Goal: Task Accomplishment & Management: Manage account settings

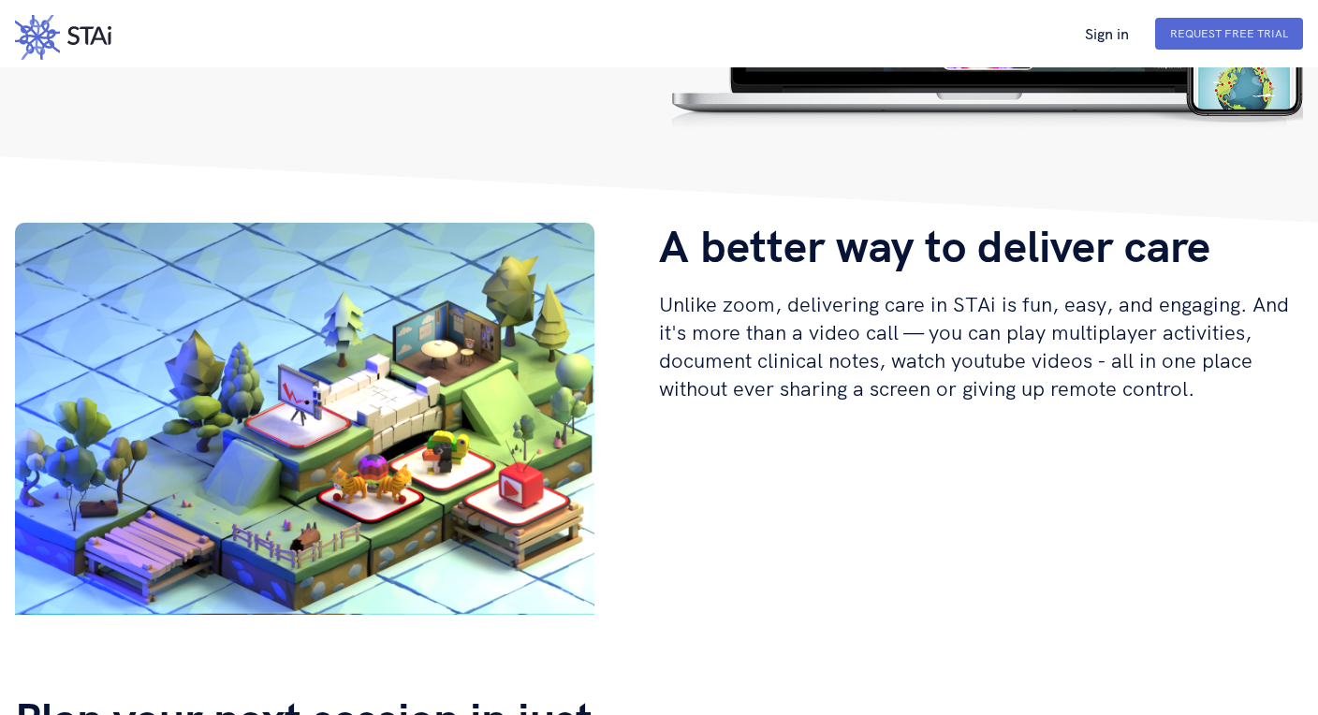
scroll to position [402, 0]
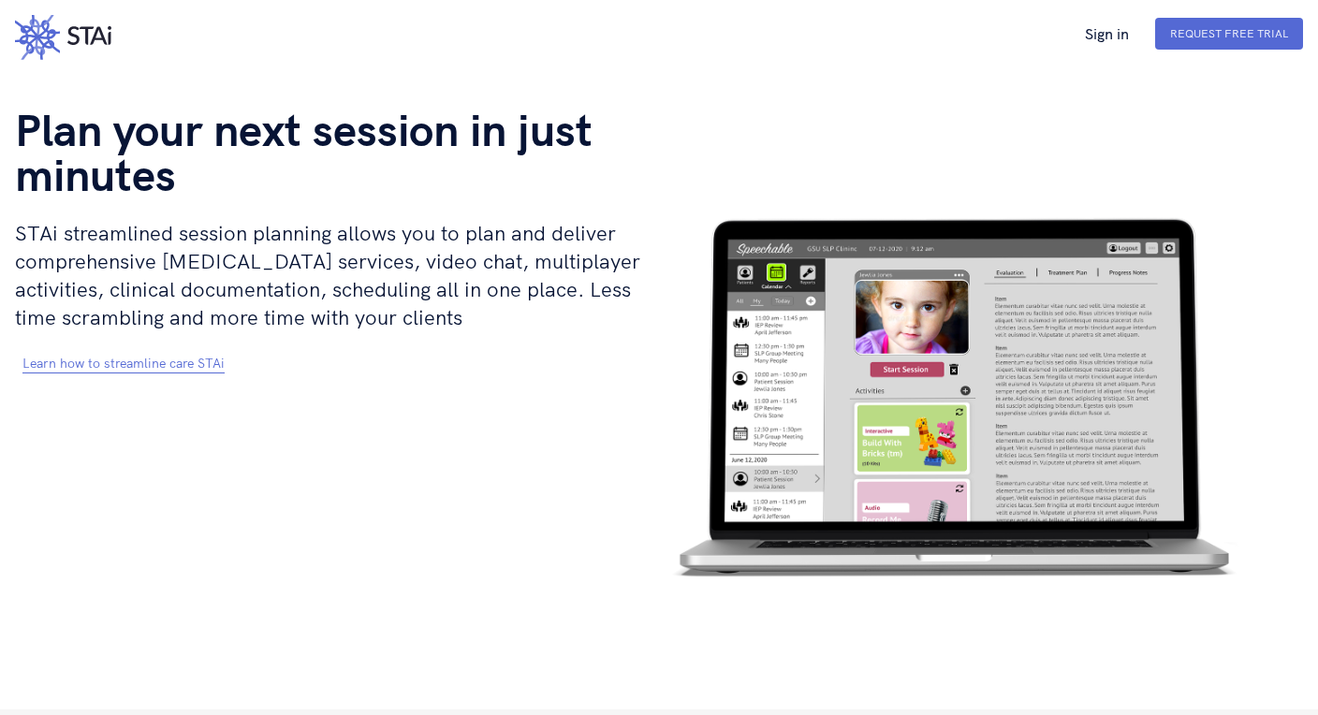
click at [880, 253] on video "your browser is not supported!" at bounding box center [949, 375] width 580 height 537
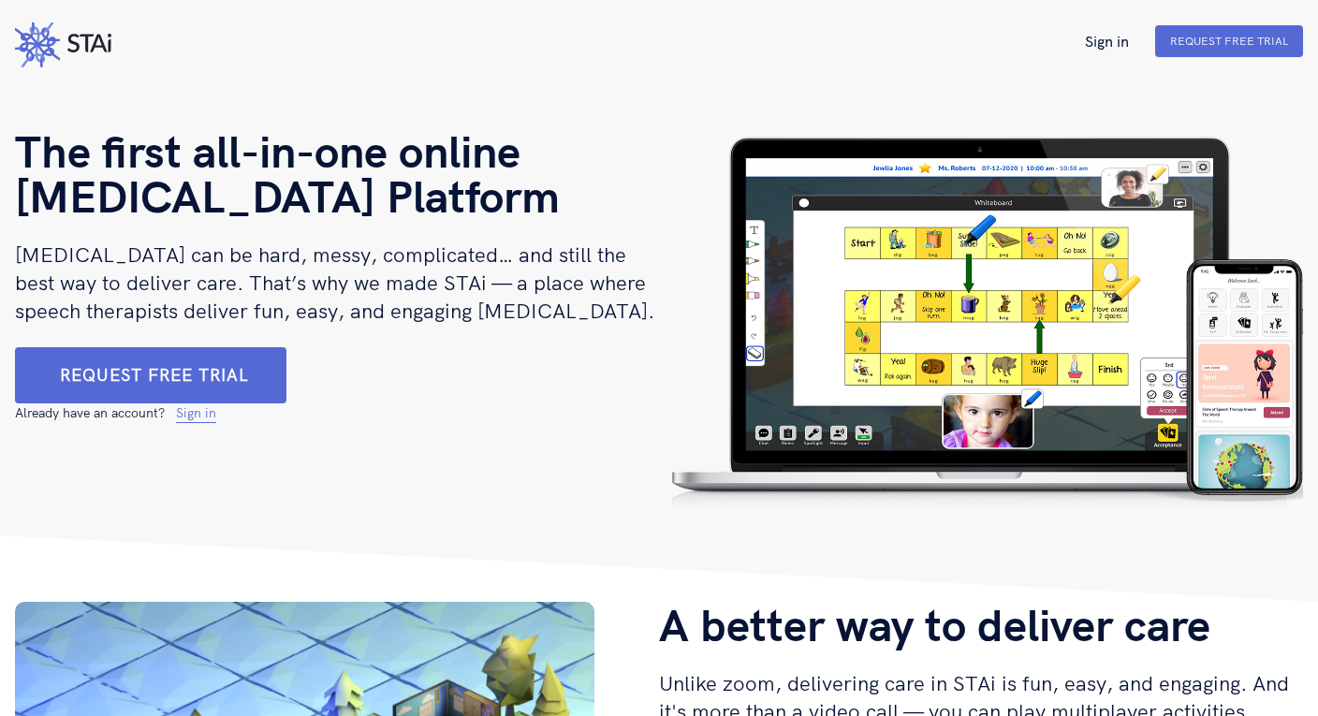
scroll to position [23, 0]
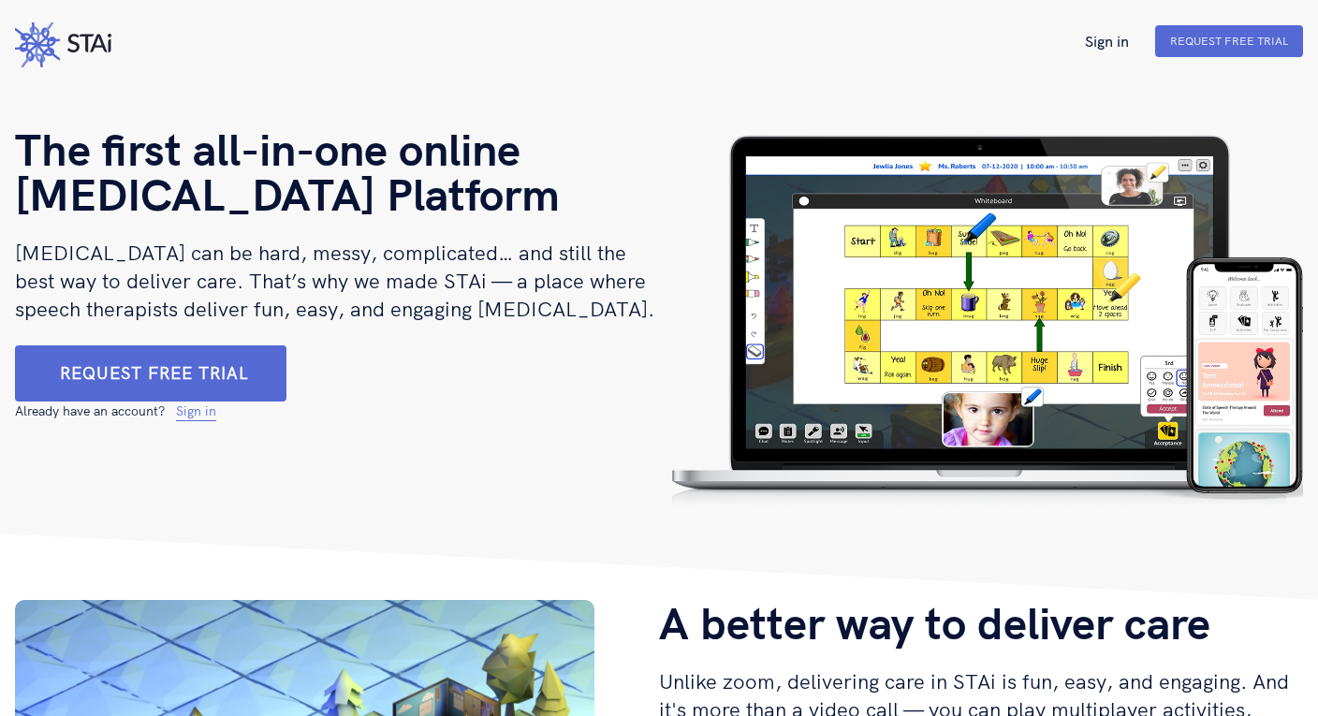
click at [930, 261] on img at bounding box center [981, 316] width 644 height 381
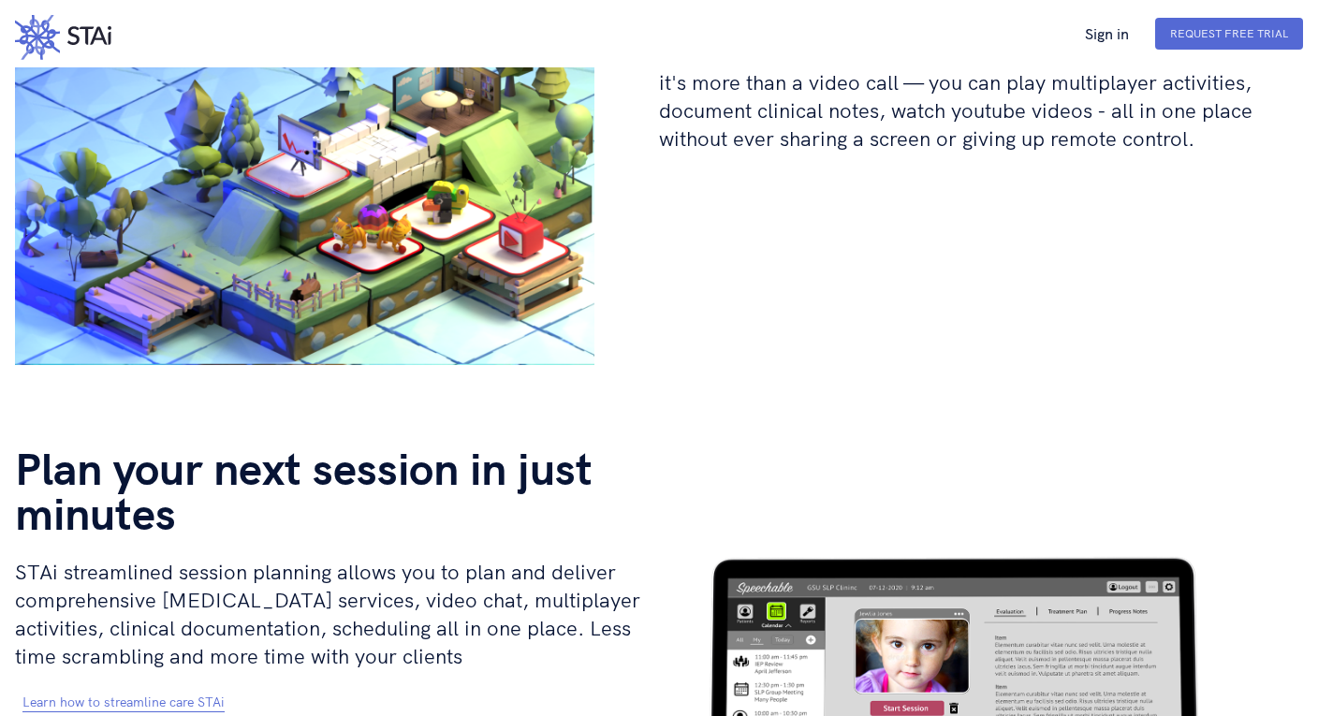
scroll to position [653, 0]
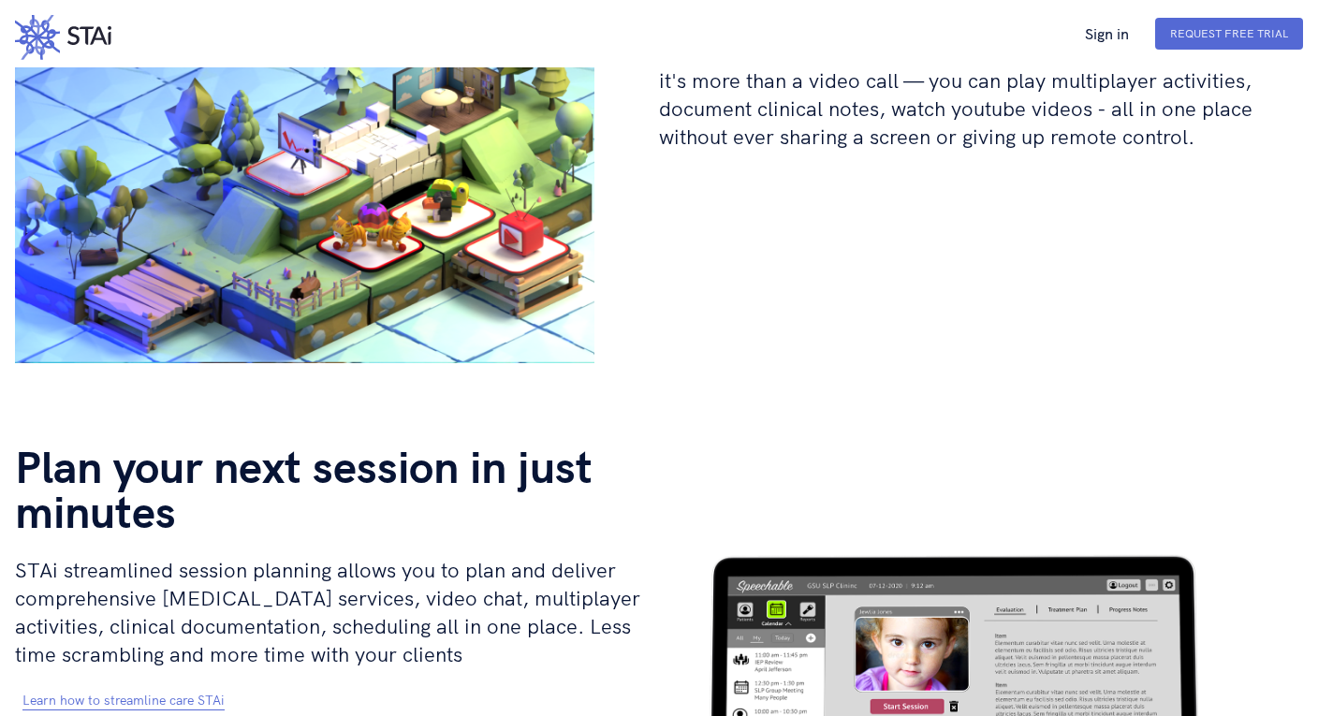
click at [330, 178] on video "your browser is not supported!" at bounding box center [305, 174] width 580 height 407
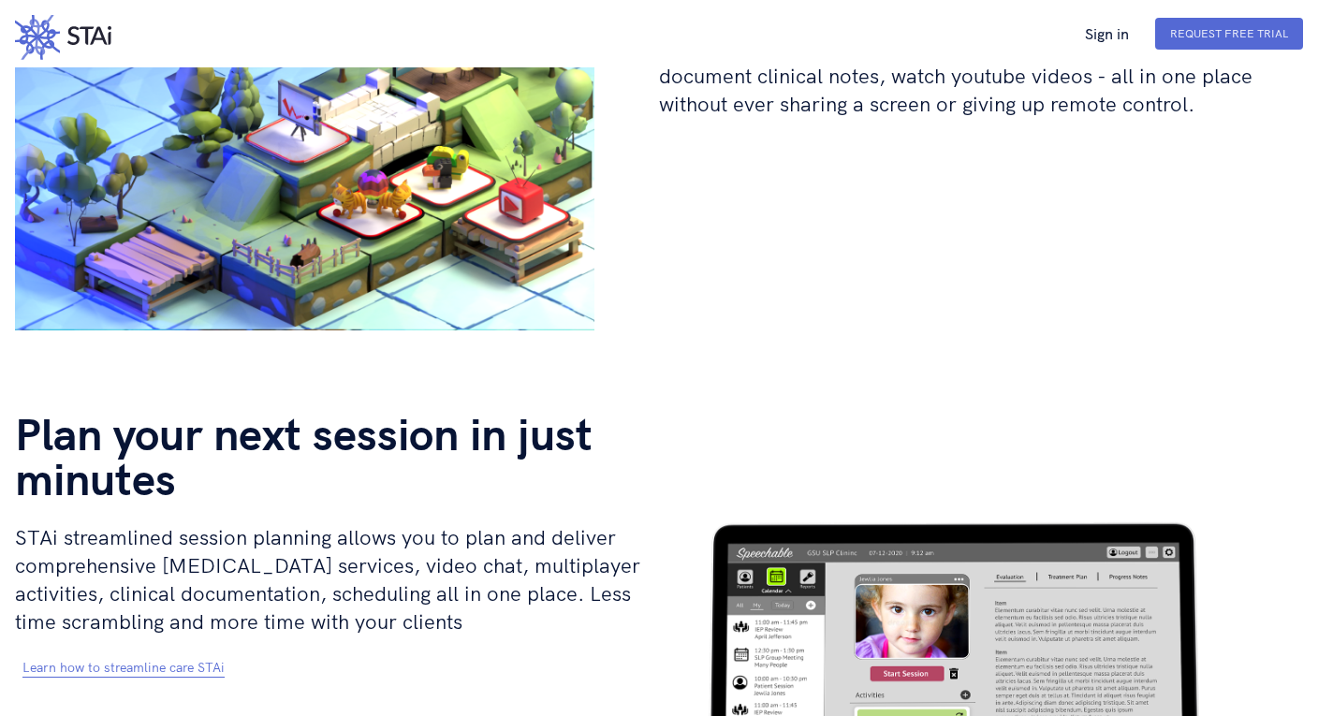
scroll to position [689, 0]
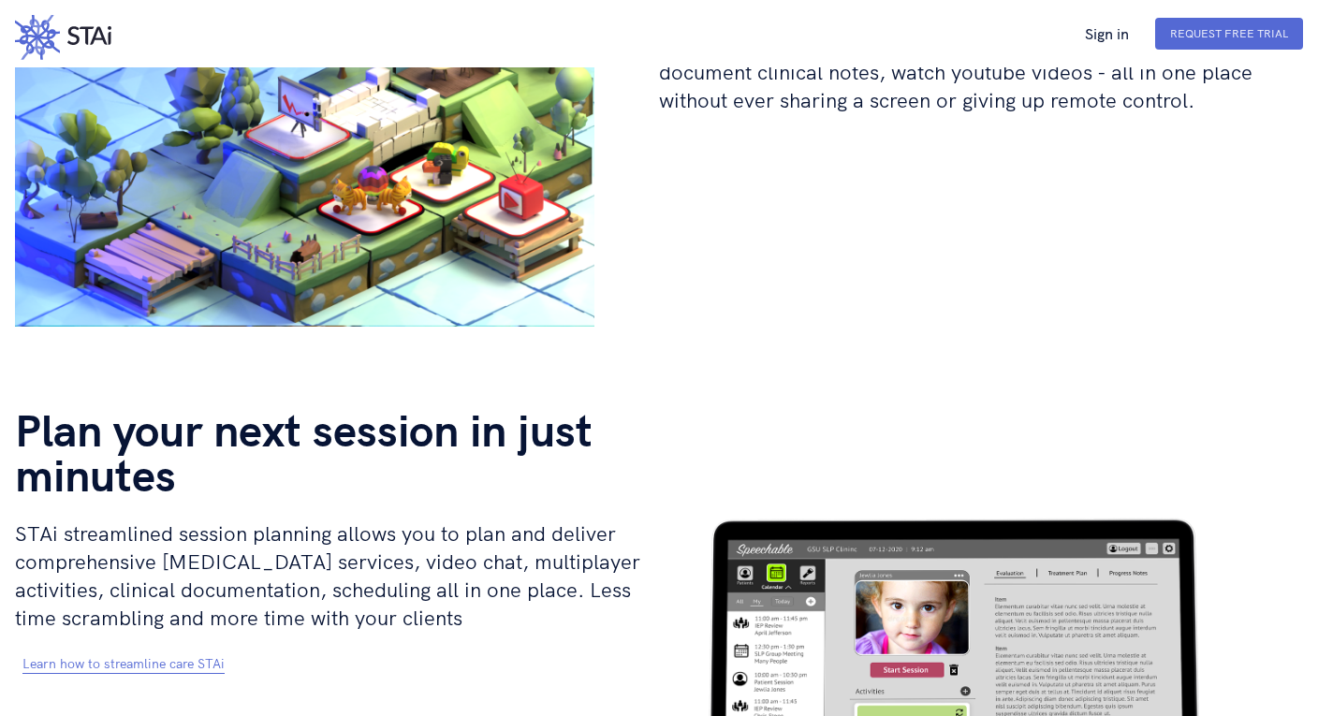
click at [838, 431] on video "your browser is not supported!" at bounding box center [949, 675] width 580 height 537
click at [957, 407] on video "your browser is not supported!" at bounding box center [949, 675] width 580 height 537
click at [964, 468] on video "your browser is not supported!" at bounding box center [949, 675] width 580 height 537
click at [165, 655] on link "Learn how to streamline care STAi" at bounding box center [123, 664] width 202 height 19
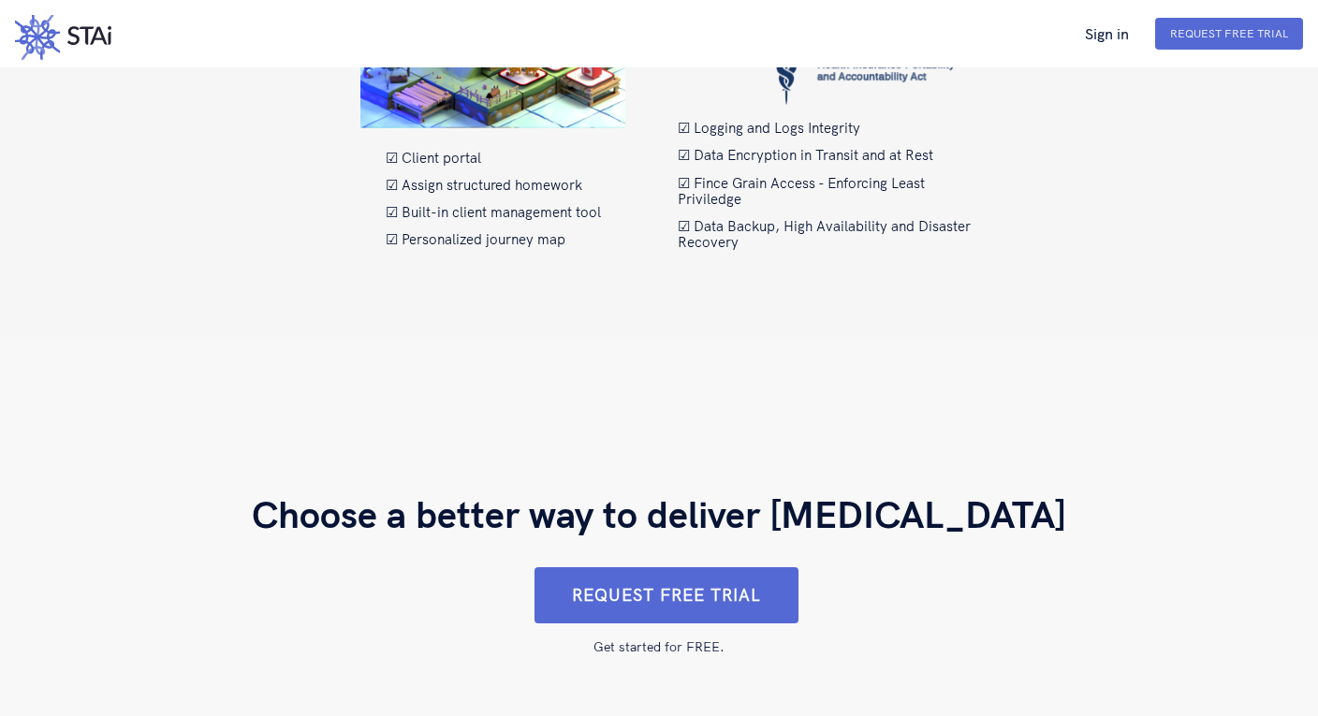
scroll to position [2440, 0]
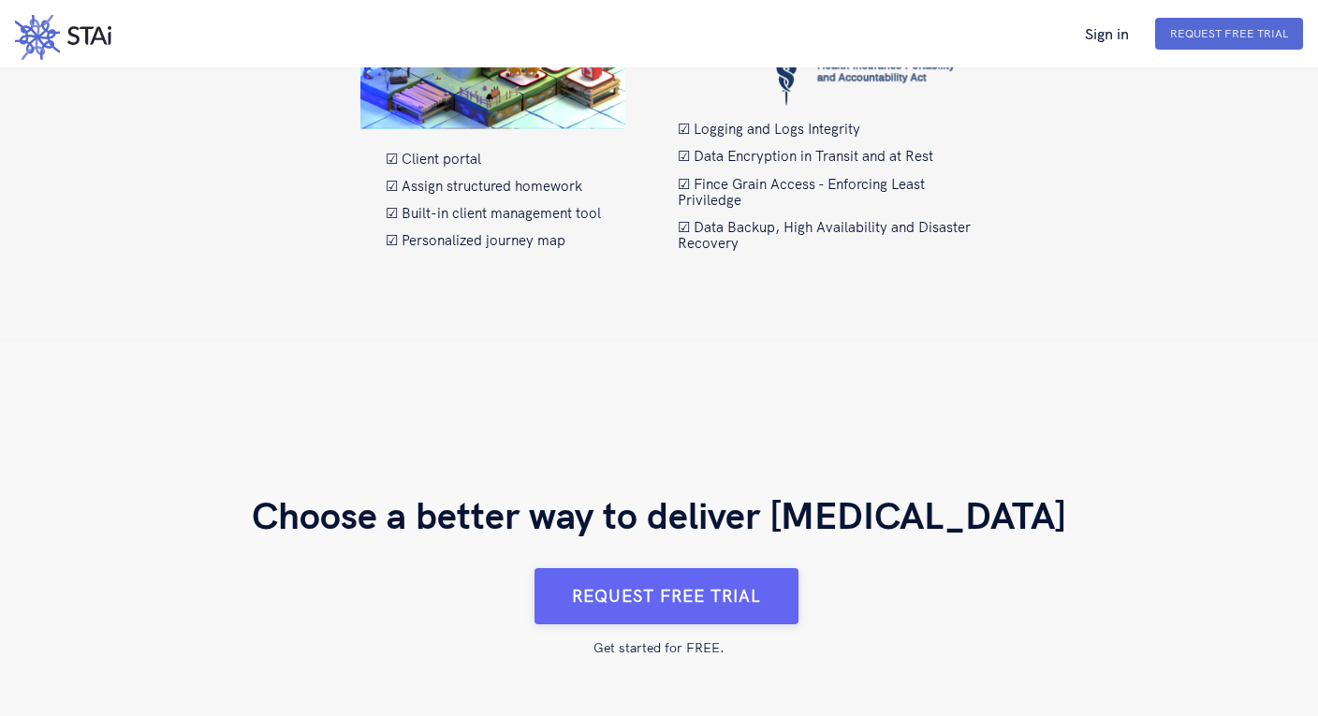
click at [682, 568] on button "Request FREE Trial" at bounding box center [667, 596] width 264 height 56
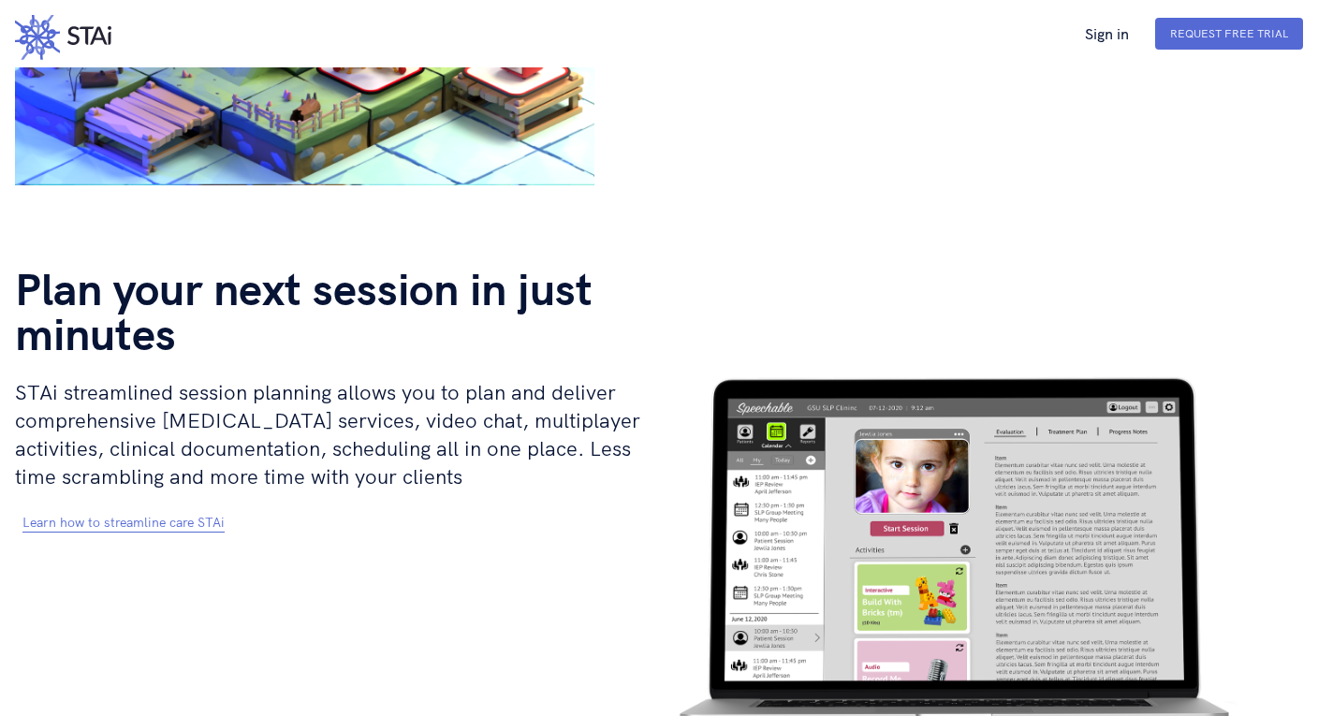
scroll to position [680, 0]
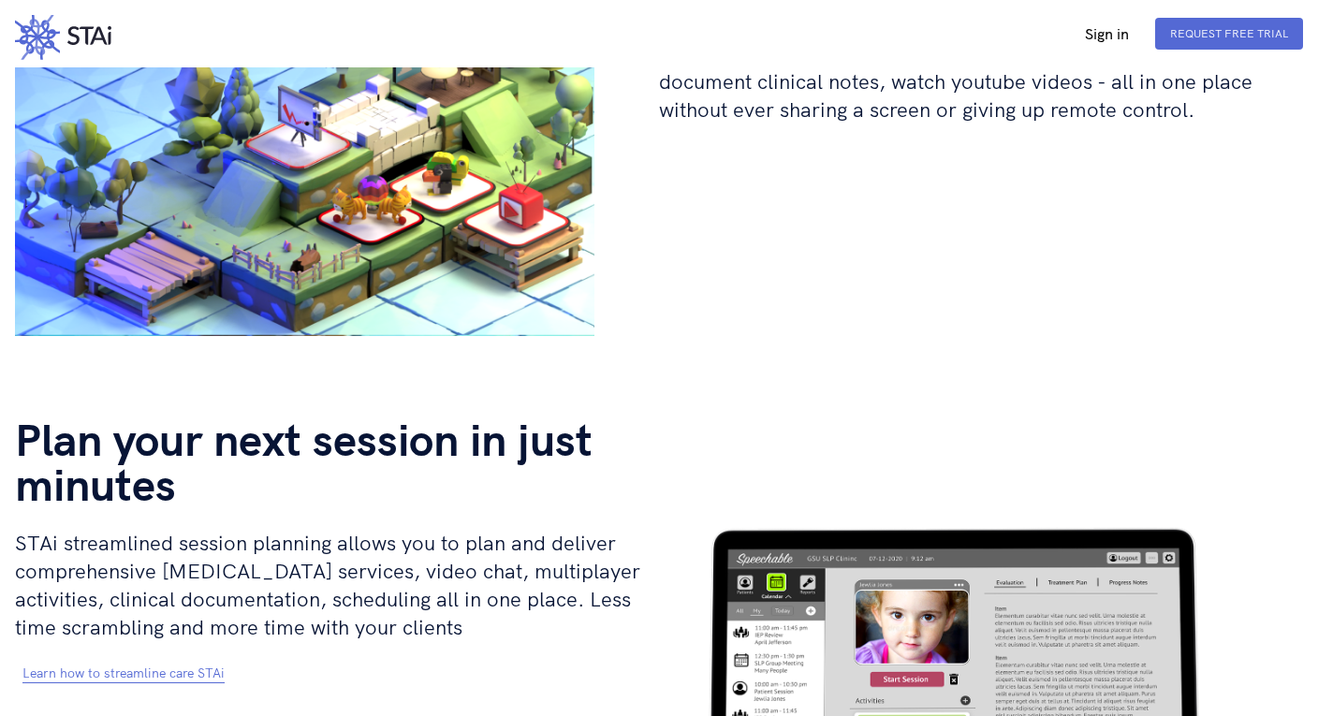
click at [1110, 34] on link "Sign in" at bounding box center [1107, 33] width 74 height 17
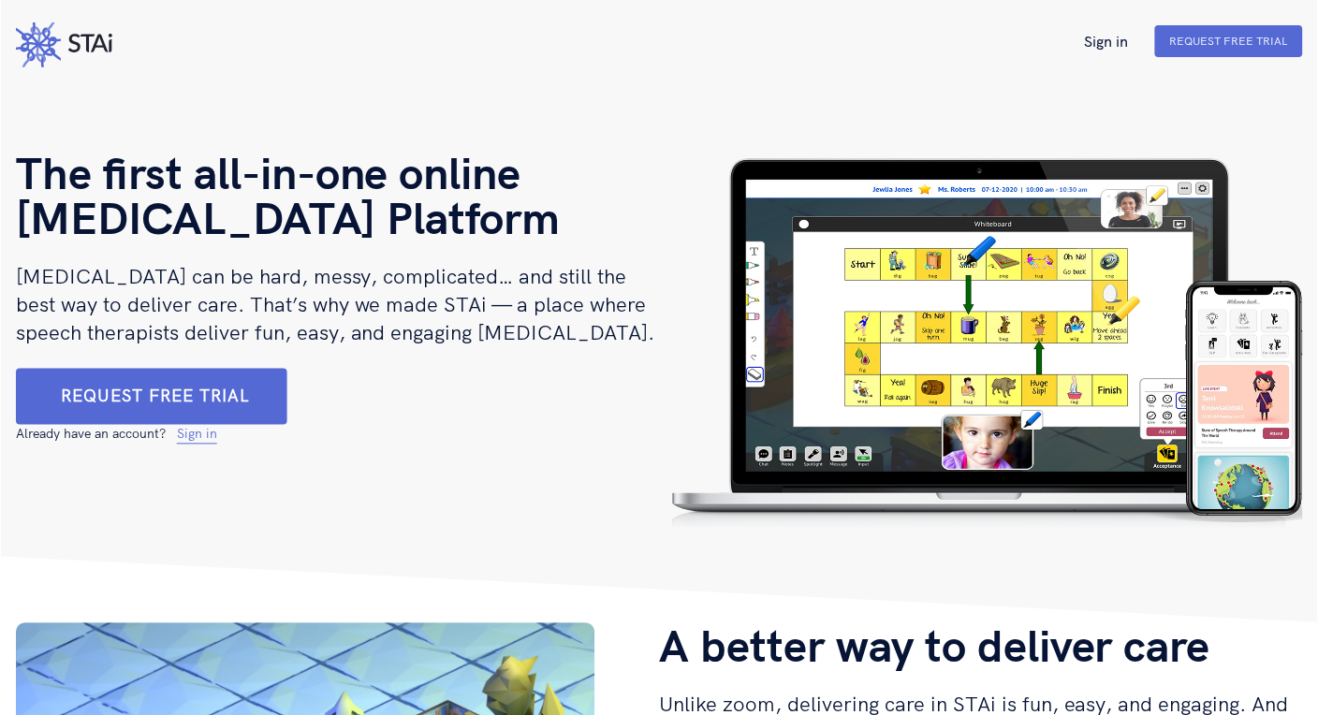
scroll to position [0, 0]
click at [277, 219] on h1 "The first all-in-one online Speech Therapy Platform" at bounding box center [337, 195] width 644 height 90
click at [97, 45] on icon at bounding box center [89, 43] width 45 height 19
click at [100, 38] on icon at bounding box center [100, 43] width 18 height 19
click at [92, 36] on icon at bounding box center [87, 43] width 15 height 19
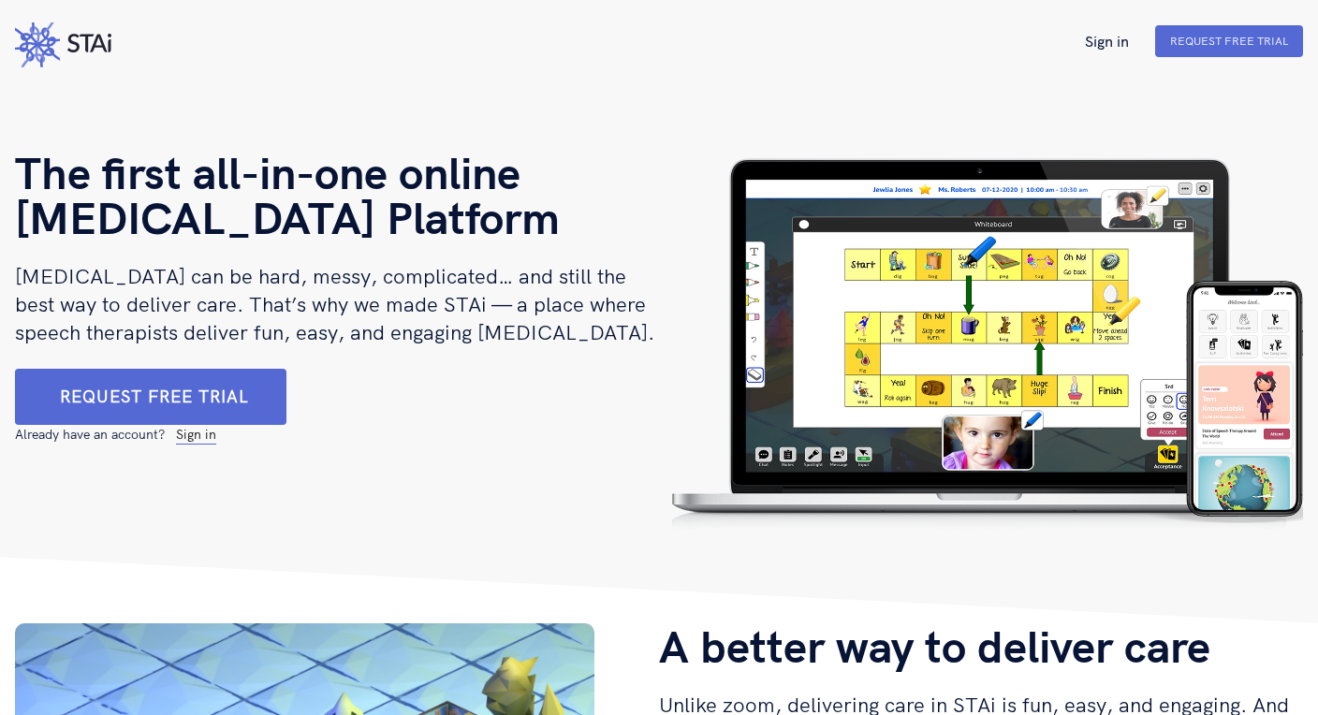
click at [201, 445] on link "Sign in" at bounding box center [196, 435] width 40 height 19
